Goal: Information Seeking & Learning: Compare options

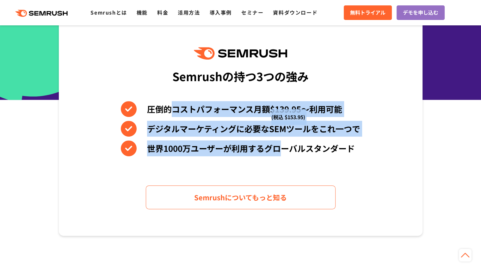
drag, startPoint x: 175, startPoint y: 109, endPoint x: 271, endPoint y: 154, distance: 106.4
click at [279, 158] on div "Semrushの持つ3つの強み 圧倒的コストパフォーマンス月額$139.95〜利用可能 (税込 $153.95) デジタルマーケティングに必要なSEMツールを…" at bounding box center [241, 128] width 364 height 215
drag, startPoint x: 210, startPoint y: 140, endPoint x: 213, endPoint y: 134, distance: 6.8
click at [210, 140] on li "世界1000万ユーザーが利用するグローバルスタンダード" at bounding box center [241, 148] width 240 height 16
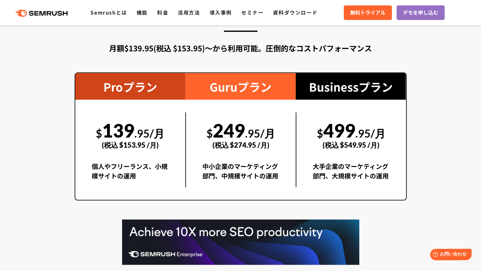
click at [354, 169] on div "大手企業のマーケティング部門、大規模サイトの運用" at bounding box center [351, 174] width 77 height 26
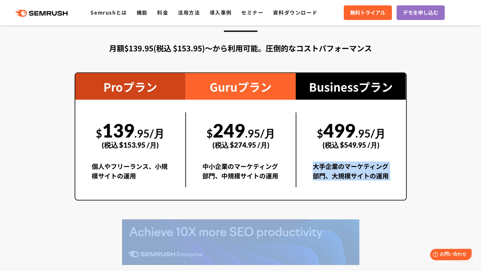
click at [355, 169] on div "大手企業のマーケティング部門、大規模サイトの運用" at bounding box center [351, 174] width 77 height 26
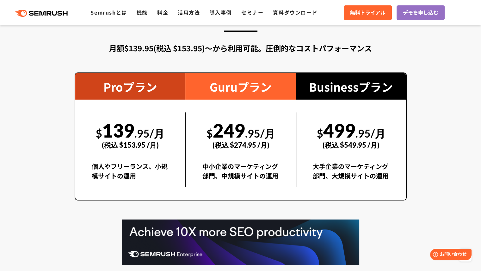
click at [352, 128] on div "$ 499 .95/月 (税込 $549.95 /月)" at bounding box center [351, 134] width 77 height 44
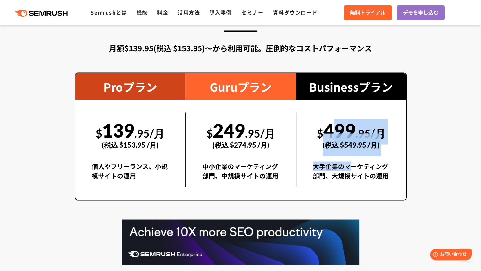
drag, startPoint x: 324, startPoint y: 128, endPoint x: 349, endPoint y: 158, distance: 39.3
click at [352, 159] on div "$ 499 .95/月 (税込 $549.95 /月) 大手企業のマーケティング部門、大規模サイトの運用" at bounding box center [351, 149] width 110 height 75
drag, startPoint x: 349, startPoint y: 156, endPoint x: 345, endPoint y: 151, distance: 6.3
click at [348, 156] on div "$ 499 .95/月 (税込 $549.95 /月) 大手企業のマーケティング部門、大規模サイトの運用" at bounding box center [351, 149] width 110 height 75
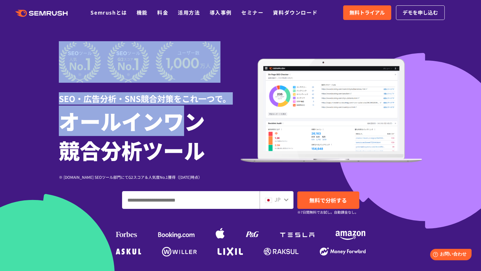
drag, startPoint x: 63, startPoint y: 96, endPoint x: 199, endPoint y: 134, distance: 141.2
click at [199, 134] on section "SEO・広告分析・SNS競合対策をこれ一つで。 オールインワン 競合分析ツール ※ G2.com SEOツール部門にてG2スコア＆人気度No.1獲得（2023…" at bounding box center [240, 176] width 481 height 353
click at [228, 112] on h1 "オールインワン 競合分析ツール" at bounding box center [150, 135] width 182 height 58
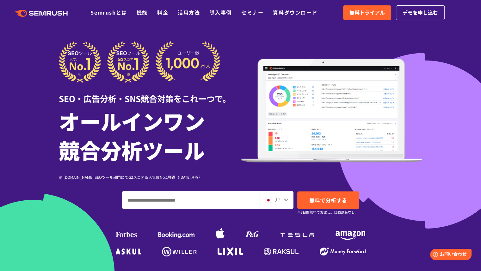
click at [187, 101] on div "SEO・広告分析・SNS競合対策をこれ一つで。" at bounding box center [150, 94] width 182 height 22
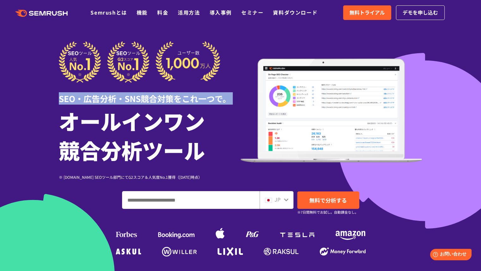
click at [187, 101] on div "SEO・広告分析・SNS競合対策をこれ一つで。" at bounding box center [150, 94] width 182 height 22
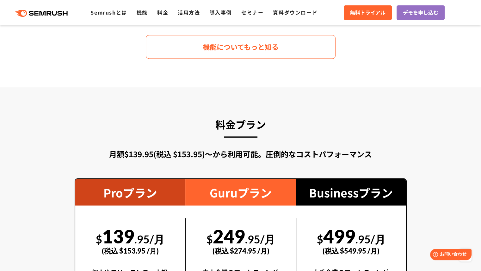
scroll to position [1107, 0]
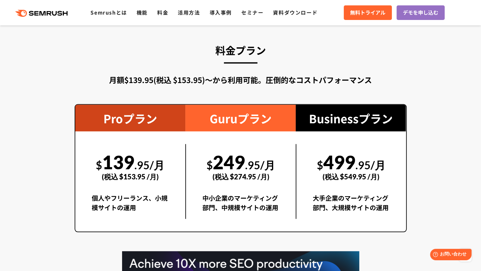
click at [330, 204] on div "大手企業のマーケティング部門、大規模サイトの運用" at bounding box center [351, 206] width 77 height 26
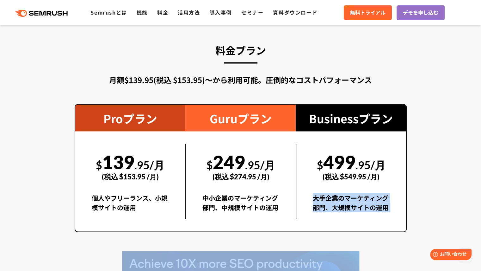
click at [329, 204] on div "大手企業のマーケティング部門、大規模サイトの運用" at bounding box center [351, 206] width 77 height 26
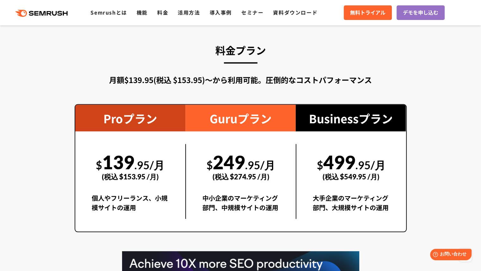
click at [344, 167] on div "(税込 $549.95 /月)" at bounding box center [351, 176] width 77 height 22
drag, startPoint x: 345, startPoint y: 167, endPoint x: 329, endPoint y: 163, distance: 16.3
click at [345, 166] on div "(税込 $549.95 /月)" at bounding box center [351, 176] width 77 height 22
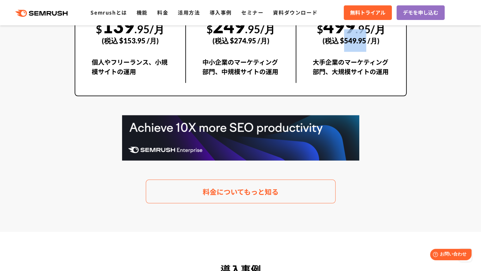
scroll to position [1202, 0]
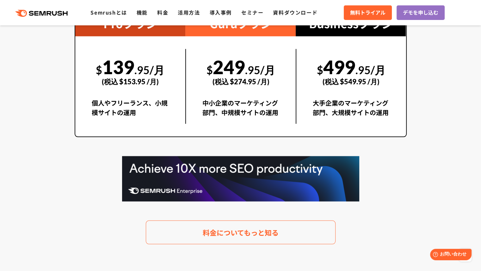
click at [334, 67] on div "$ 499 .95/月 (税込 $549.95 /月)" at bounding box center [351, 71] width 77 height 44
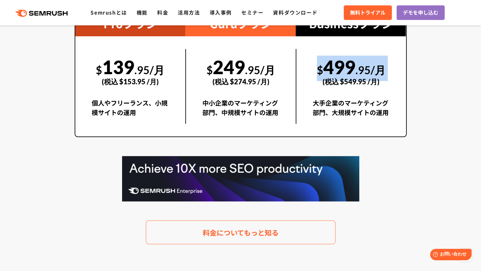
click at [334, 67] on div "$ 499 .95/月 (税込 $549.95 /月)" at bounding box center [351, 71] width 77 height 44
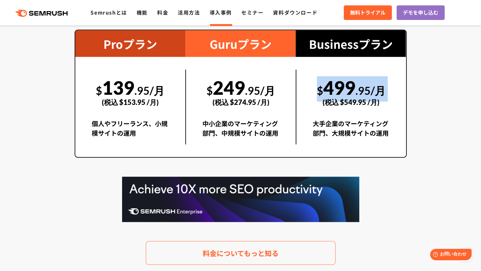
scroll to position [1171, 0]
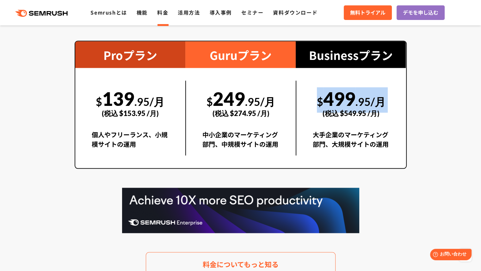
click at [158, 11] on link "料金" at bounding box center [162, 13] width 11 height 8
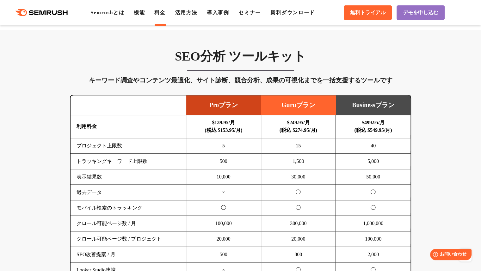
click at [377, 148] on td "40" at bounding box center [373, 146] width 75 height 16
click at [362, 121] on b "$499.95/月 (税込 $549.95/月)" at bounding box center [373, 126] width 38 height 13
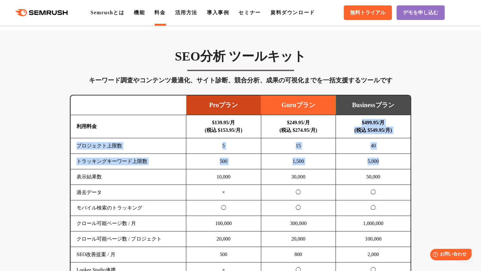
drag, startPoint x: 358, startPoint y: 123, endPoint x: 396, endPoint y: 160, distance: 52.8
click at [396, 160] on tbody "利用料金 $139.95/月 (税込 $153.95/月) $249.95/月 (税込 $274.95/月) $499.95/月 (税込 $549.95/月)…" at bounding box center [241, 223] width 340 height 217
click at [307, 144] on td "15" at bounding box center [298, 146] width 75 height 16
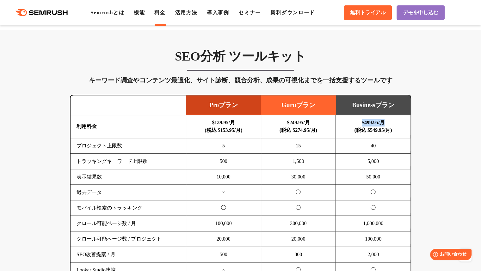
drag, startPoint x: 360, startPoint y: 122, endPoint x: 397, endPoint y: 125, distance: 37.8
click at [397, 125] on td "$499.95/月 (税込 $549.95/月)" at bounding box center [373, 126] width 75 height 23
click at [358, 132] on b "$499.95/月 (税込 $549.95/月)" at bounding box center [373, 126] width 38 height 13
click at [366, 120] on b "$499.95/月 (税込 $549.95/月)" at bounding box center [373, 126] width 38 height 13
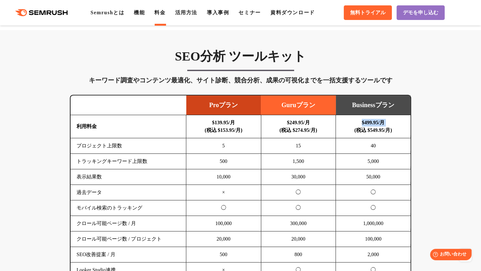
click at [366, 120] on b "$499.95/月 (税込 $549.95/月)" at bounding box center [373, 126] width 38 height 13
copy b "$499.95/月"
